Goal: Task Accomplishment & Management: Complete application form

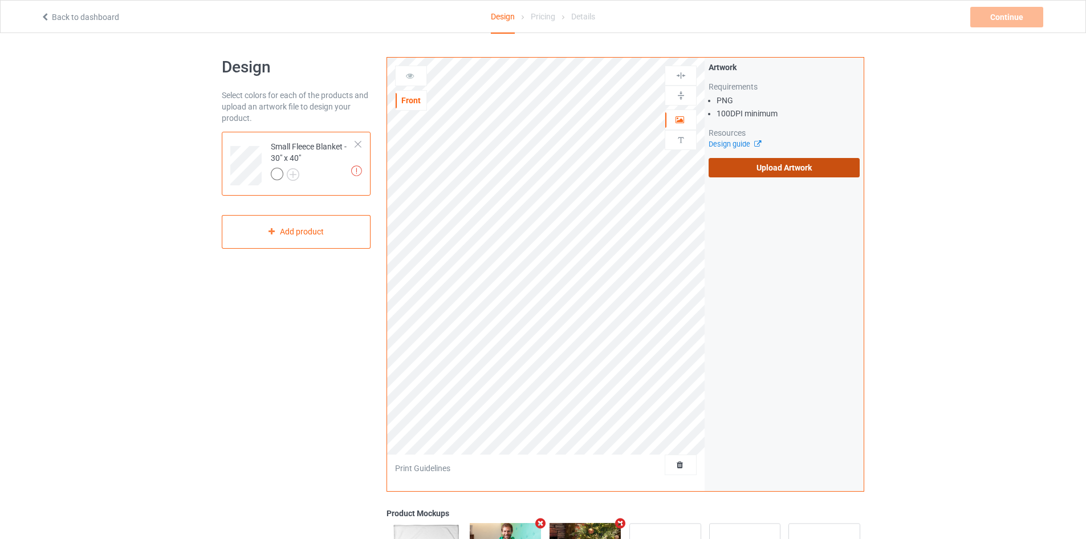
click at [718, 170] on label "Upload Artwork" at bounding box center [784, 167] width 151 height 19
click at [0, 0] on input "Upload Artwork" at bounding box center [0, 0] width 0 height 0
click at [764, 160] on label "Upload Artwork" at bounding box center [784, 167] width 151 height 19
click at [0, 0] on input "Upload Artwork" at bounding box center [0, 0] width 0 height 0
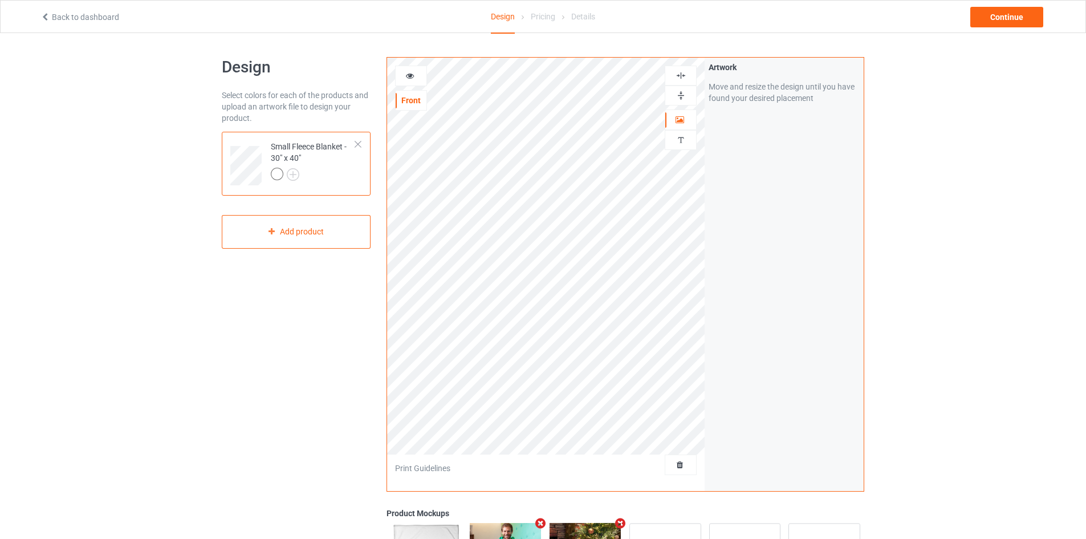
drag, startPoint x: 679, startPoint y: 101, endPoint x: 680, endPoint y: 79, distance: 22.8
click at [679, 100] on div at bounding box center [681, 95] width 32 height 20
click at [680, 78] on img at bounding box center [680, 75] width 11 height 11
click at [1004, 19] on div "Continue" at bounding box center [1006, 17] width 73 height 21
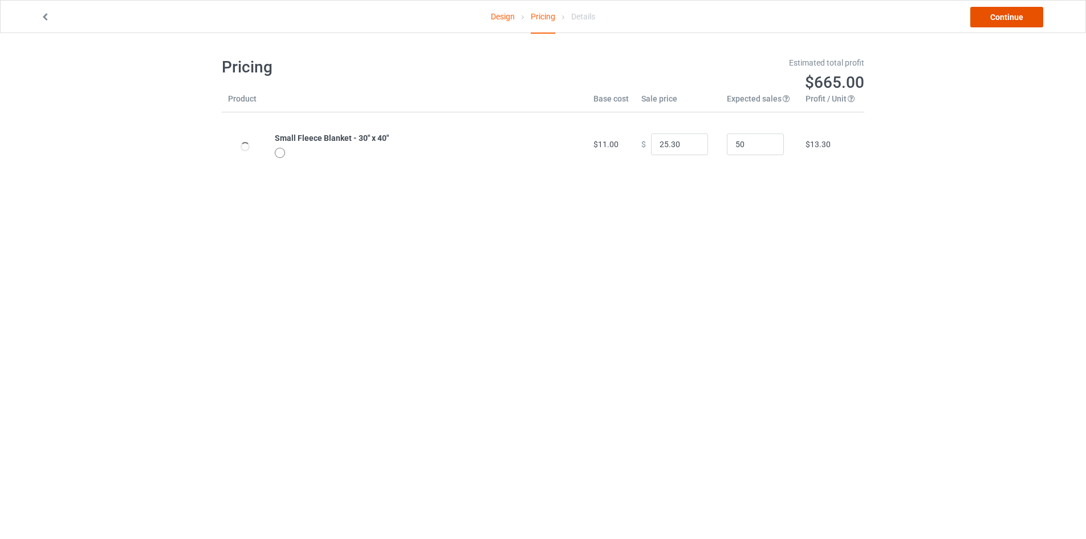
click at [1004, 19] on link "Continue" at bounding box center [1006, 17] width 73 height 21
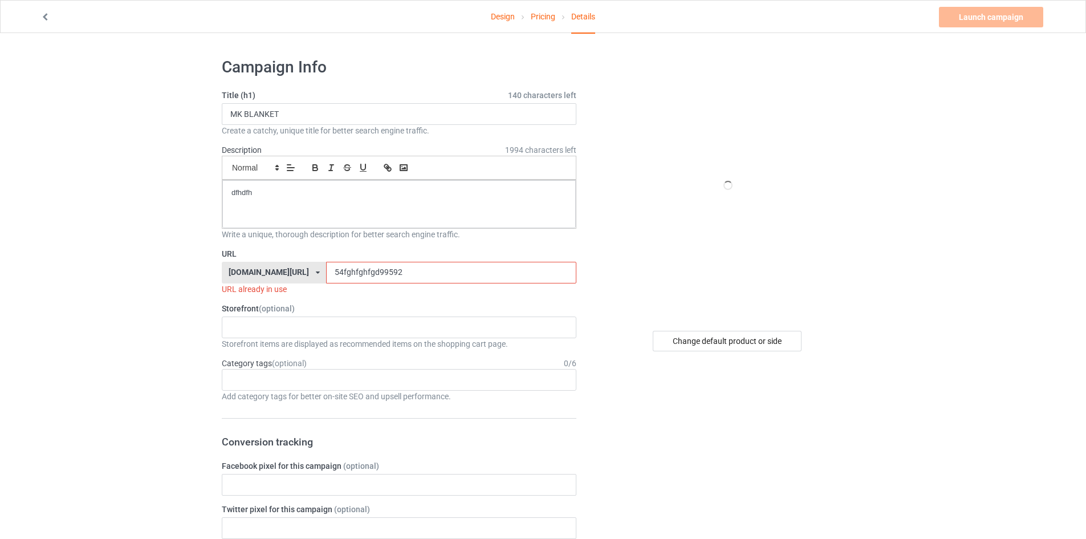
click at [374, 268] on input "54fghfghfgd99592" at bounding box center [451, 273] width 250 height 22
type input "54fghfghfgd995929"
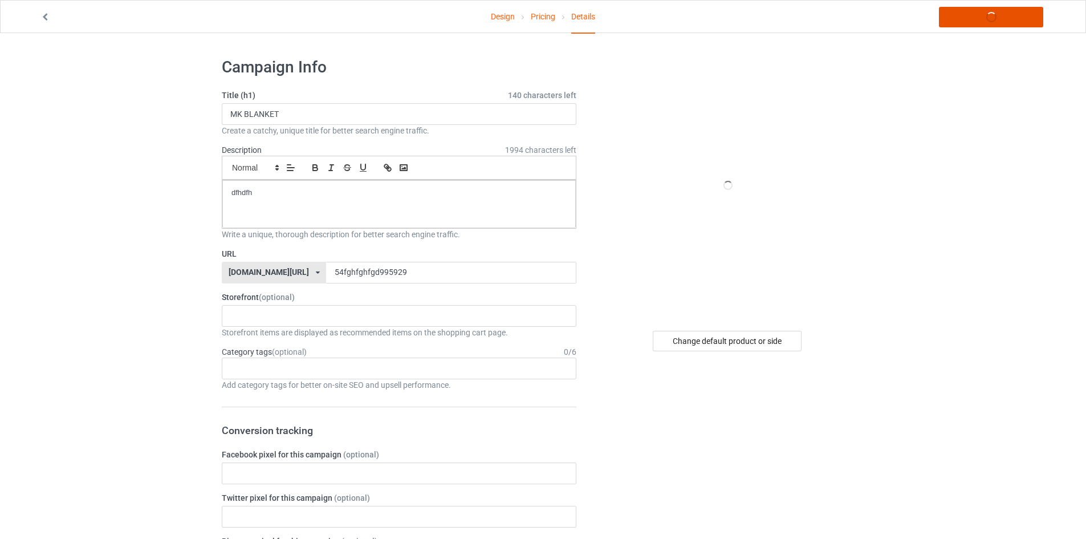
click at [984, 15] on link "Launch campaign" at bounding box center [991, 17] width 104 height 21
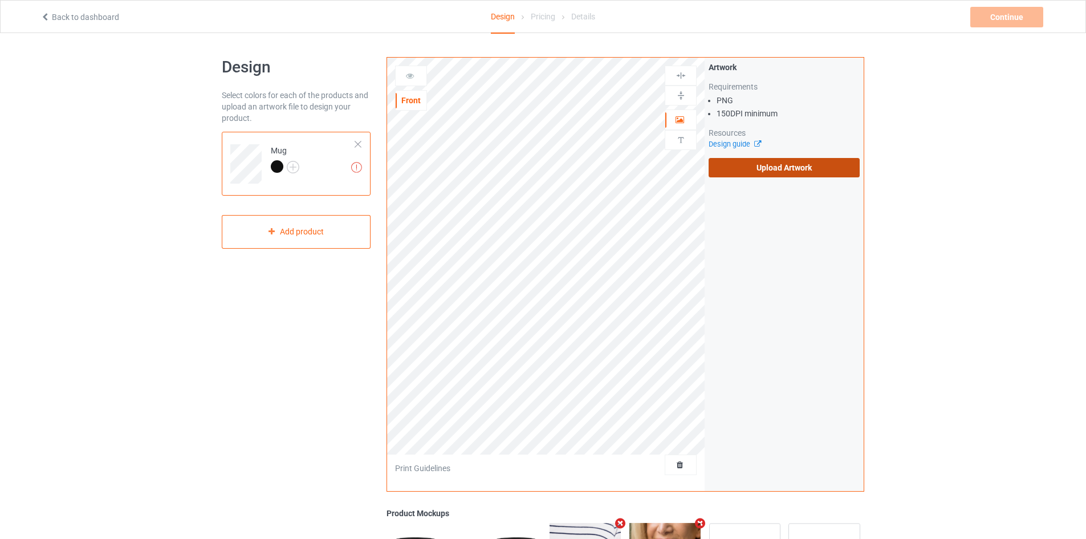
click at [749, 169] on label "Upload Artwork" at bounding box center [784, 167] width 151 height 19
click at [0, 0] on input "Upload Artwork" at bounding box center [0, 0] width 0 height 0
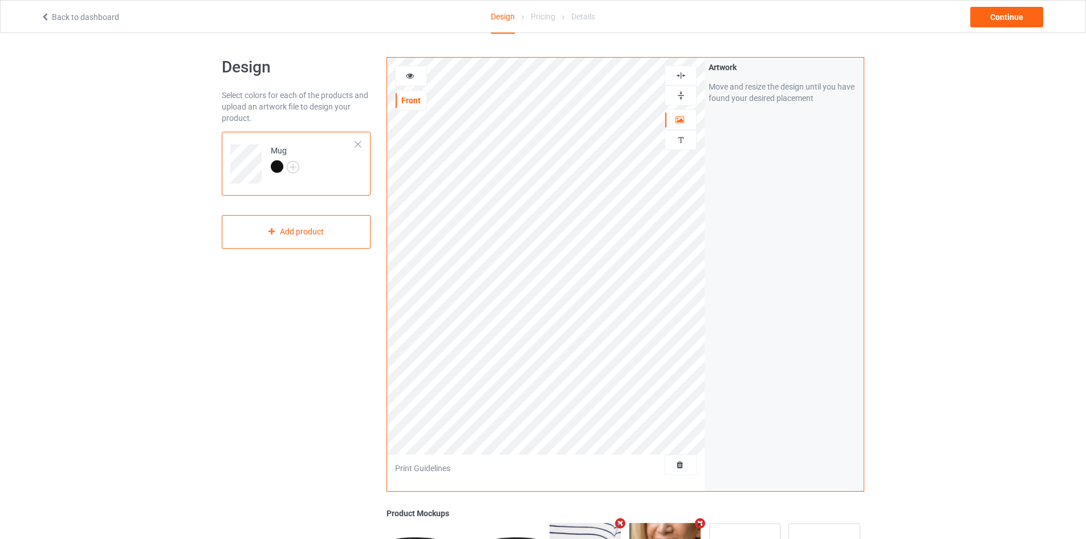
click at [681, 75] on img at bounding box center [680, 75] width 11 height 11
click at [678, 97] on img at bounding box center [680, 95] width 11 height 11
click at [680, 93] on img at bounding box center [680, 95] width 11 height 11
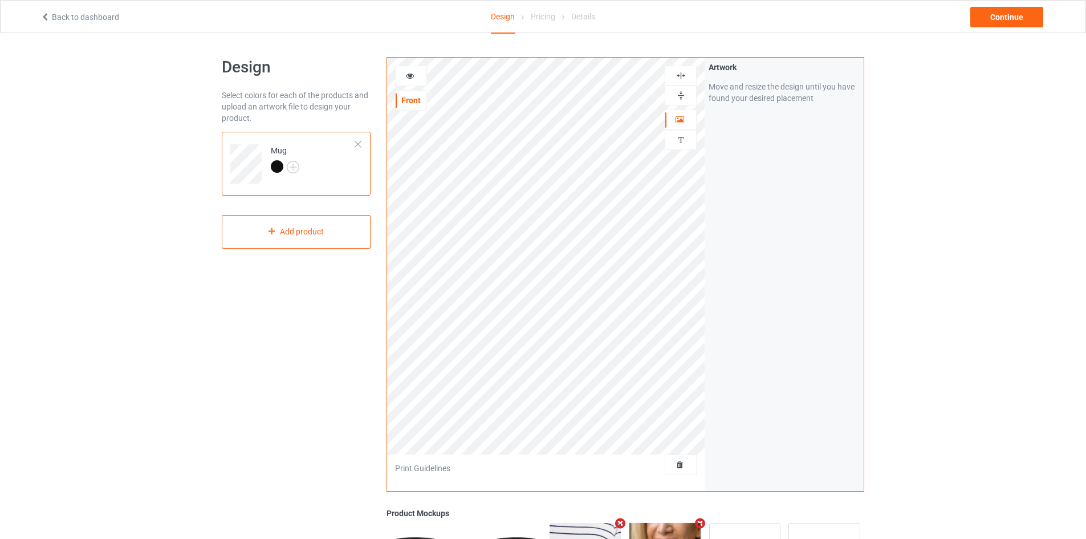
click at [680, 93] on img at bounding box center [680, 95] width 11 height 11
click at [681, 96] on img at bounding box center [680, 95] width 11 height 11
drag, startPoint x: 681, startPoint y: 96, endPoint x: 943, endPoint y: 54, distance: 265.6
click at [681, 96] on img at bounding box center [680, 95] width 11 height 11
click at [999, 9] on div "Continue" at bounding box center [1006, 17] width 73 height 21
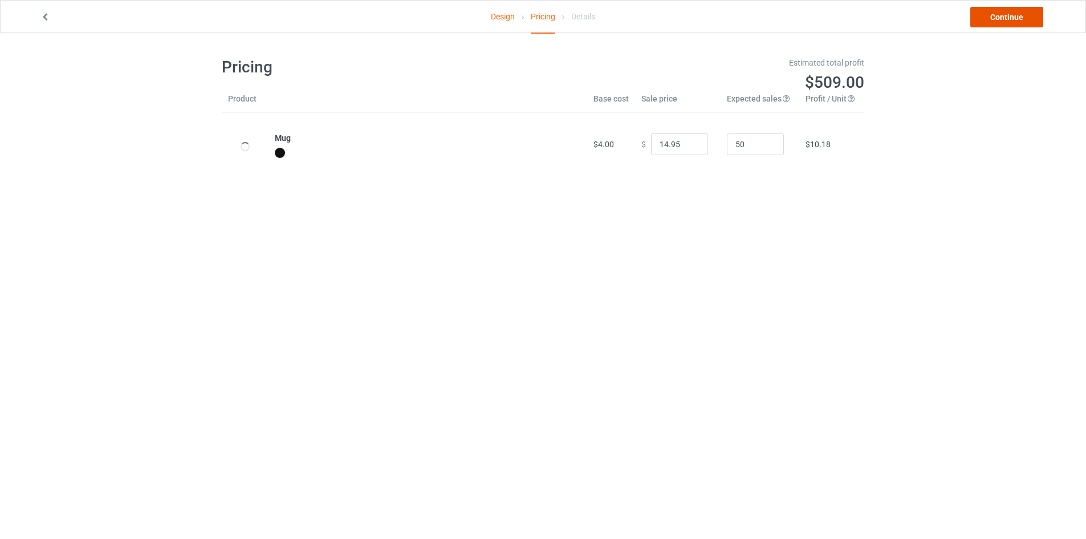
click at [1005, 13] on link "Continue" at bounding box center [1006, 17] width 73 height 21
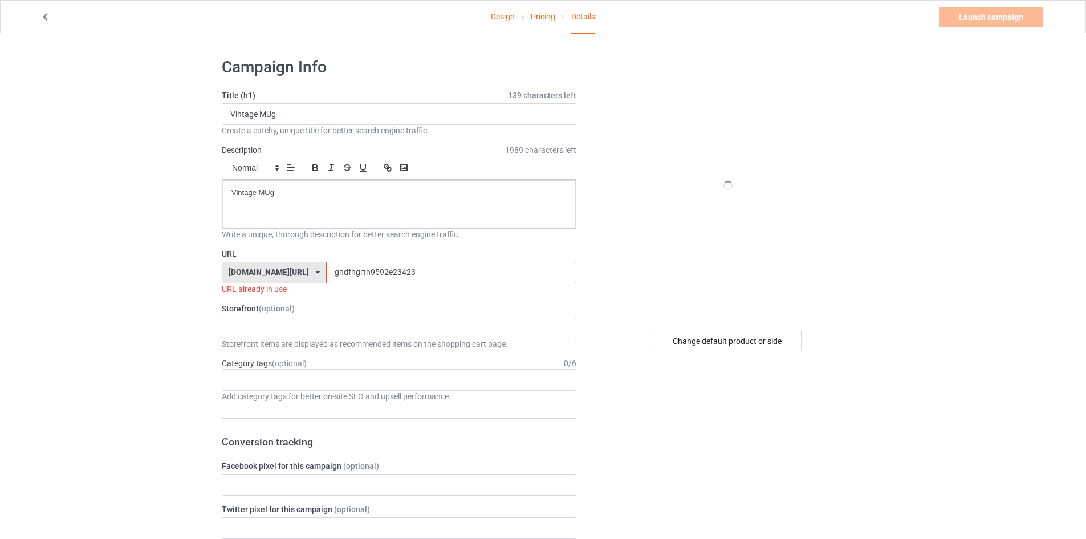
click at [449, 281] on input "ghdfhgrth9592e23423" at bounding box center [451, 273] width 250 height 22
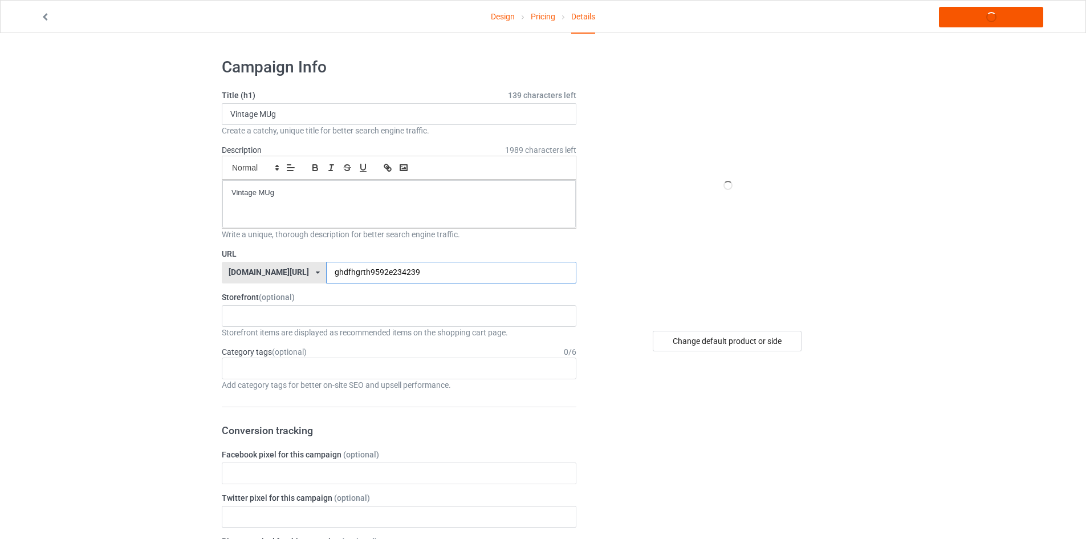
type input "ghdfhgrth9592e234239"
click at [1003, 14] on link "Launch campaign" at bounding box center [991, 17] width 104 height 21
